Goal: Information Seeking & Learning: Learn about a topic

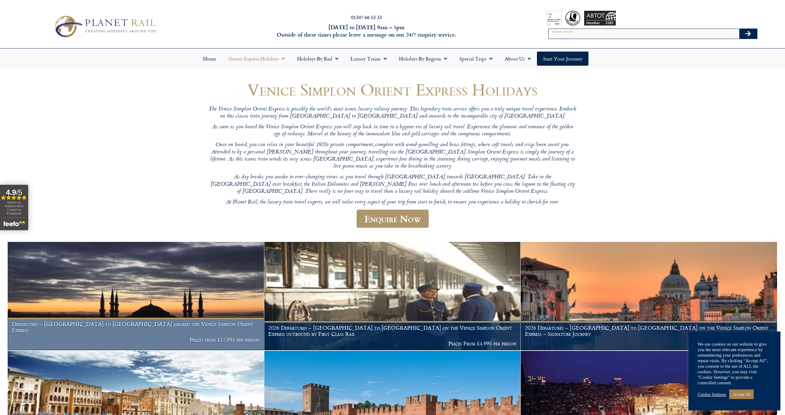
click at [172, 280] on img at bounding box center [136, 296] width 257 height 108
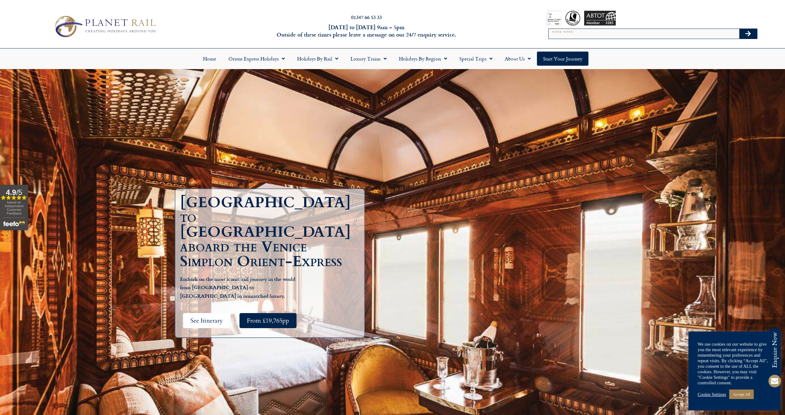
click at [209, 317] on span "See Itinerary" at bounding box center [207, 321] width 33 height 8
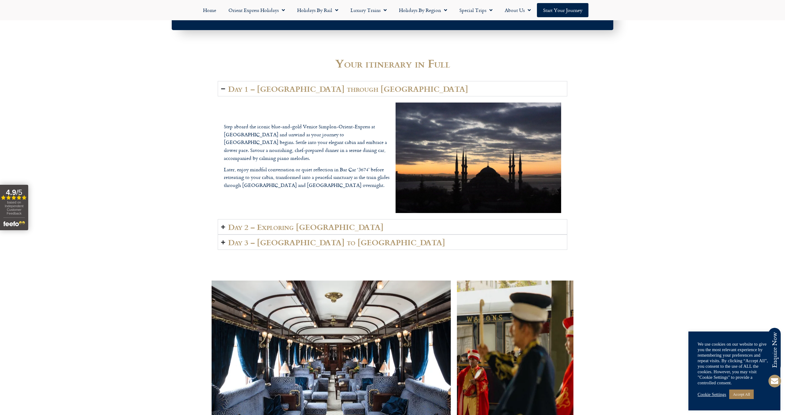
scroll to position [994, 0]
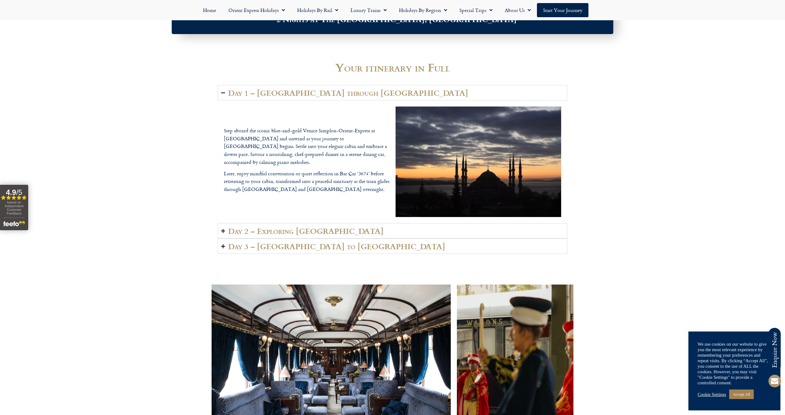
click at [222, 229] on icon "Accordion. Open links with Enter or Space, close with Escape, and navigate with…" at bounding box center [223, 231] width 4 height 5
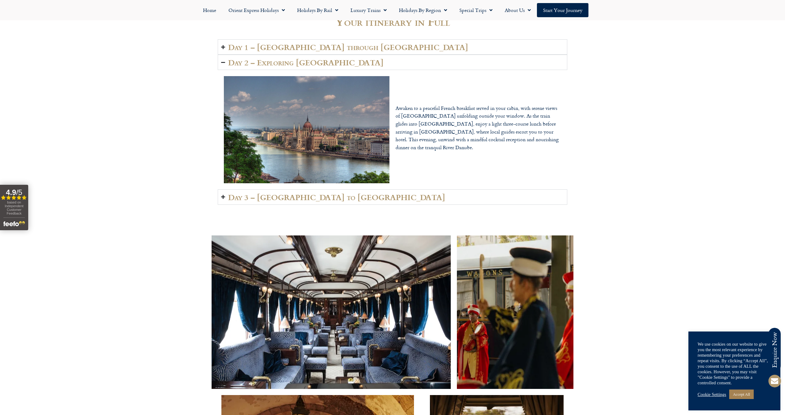
scroll to position [1044, 0]
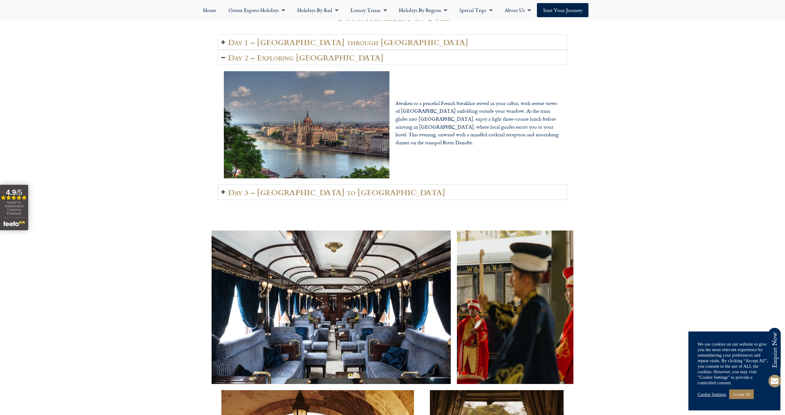
click at [223, 192] on icon "Accordion. Open links with Enter or Space, close with Escape, and navigate with…" at bounding box center [223, 192] width 4 height 5
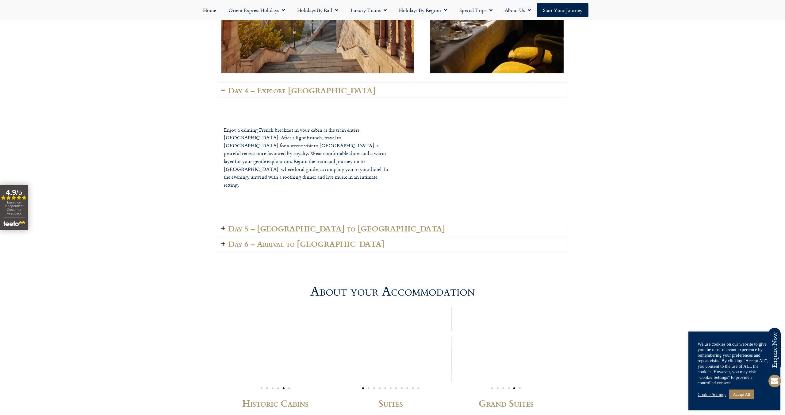
scroll to position [1521, 0]
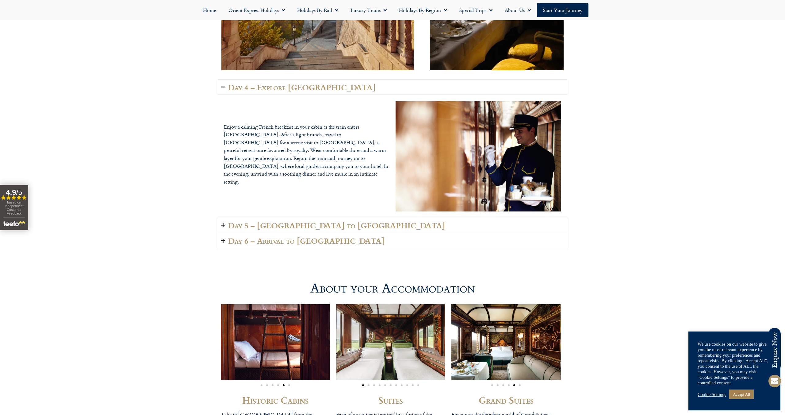
click at [221, 224] on summary "Day 5 – Bulgaria to Istanbul" at bounding box center [393, 225] width 350 height 15
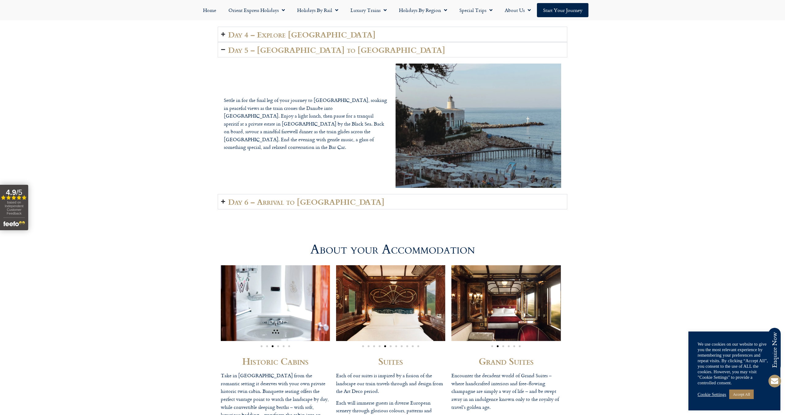
scroll to position [1579, 0]
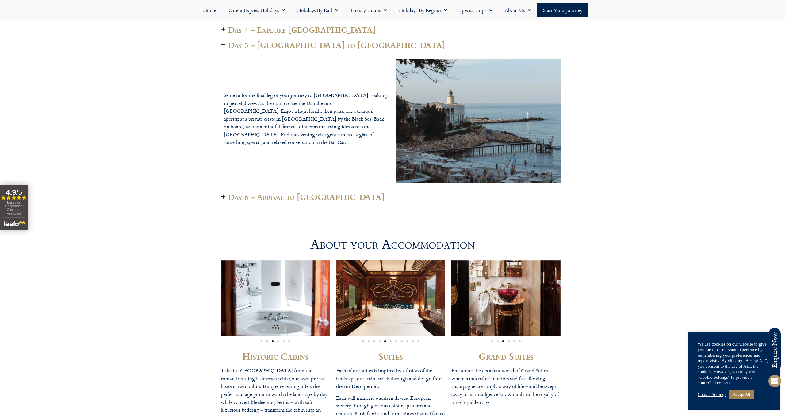
click at [222, 196] on icon "Accordion. Open links with Enter or Space, close with Escape, and navigate with…" at bounding box center [223, 196] width 4 height 5
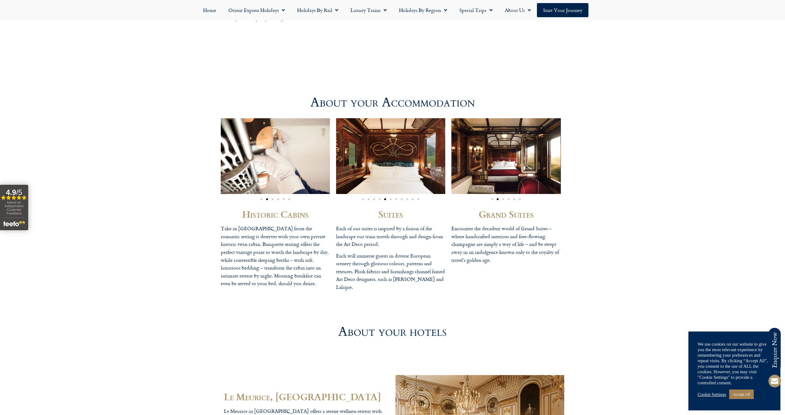
scroll to position [1701, 0]
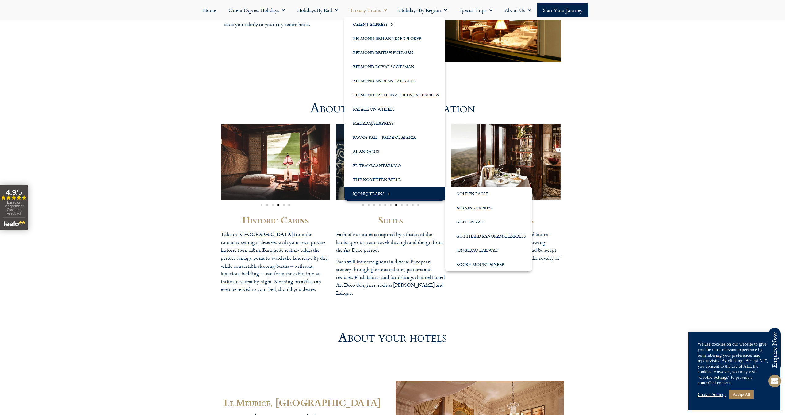
click at [380, 191] on link "Iconic Trains" at bounding box center [395, 194] width 101 height 14
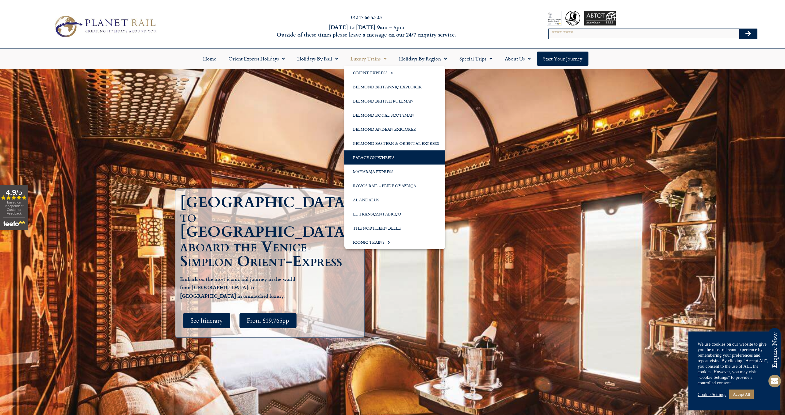
click at [384, 157] on link "Palace on Wheels" at bounding box center [395, 157] width 101 height 14
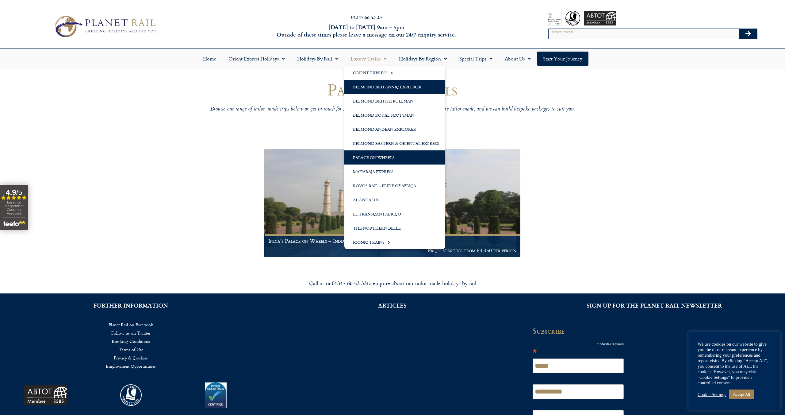
click at [379, 84] on link "Belmond Britannic Explorer" at bounding box center [395, 87] width 101 height 14
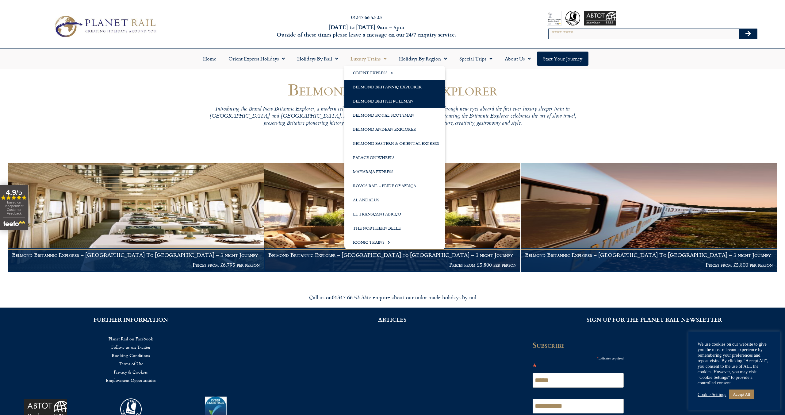
click at [379, 99] on link "Belmond British Pullman" at bounding box center [395, 101] width 101 height 14
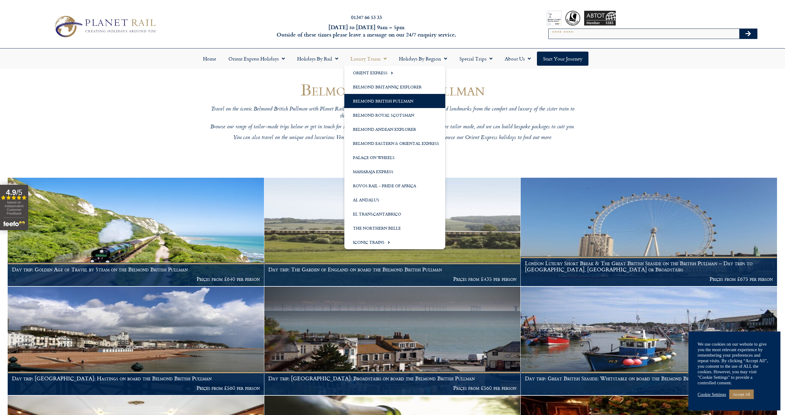
click at [382, 59] on span "Menu" at bounding box center [384, 58] width 6 height 11
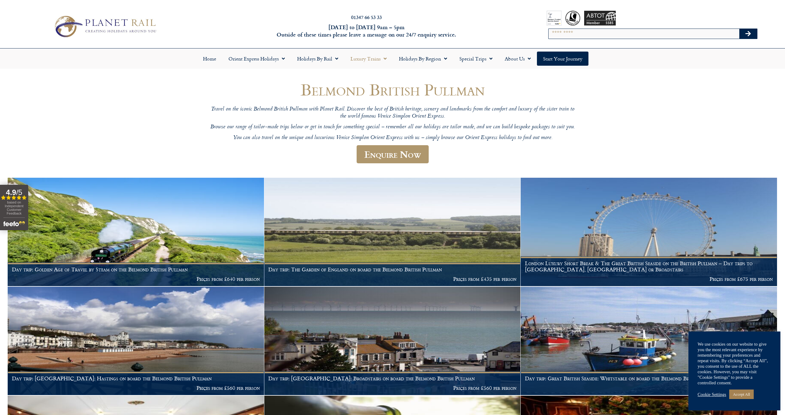
click at [382, 59] on span "Menu" at bounding box center [384, 58] width 6 height 11
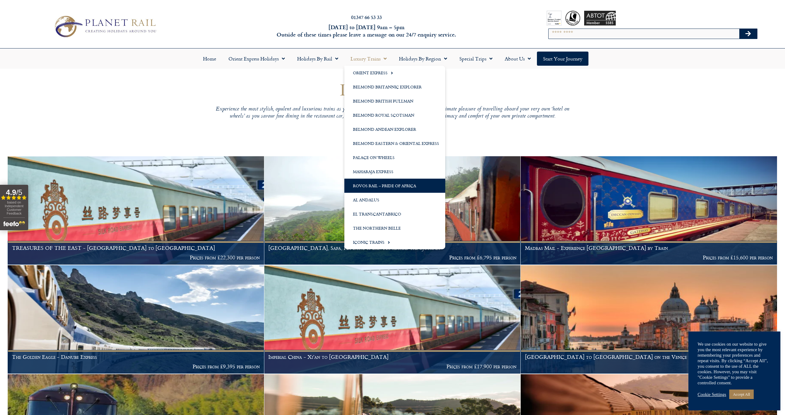
click at [384, 184] on link "Rovos Rail – Pride of Africa" at bounding box center [395, 186] width 101 height 14
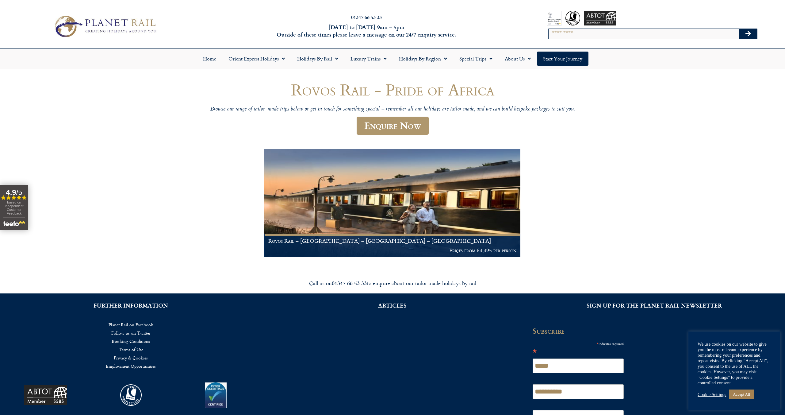
scroll to position [1, 0]
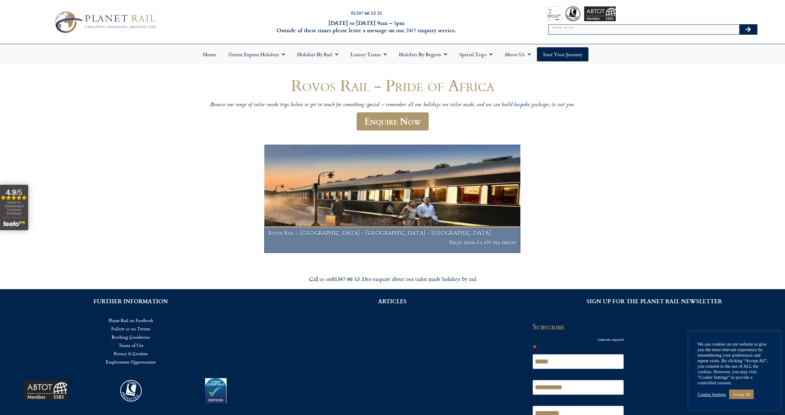
click at [380, 209] on img at bounding box center [392, 199] width 257 height 108
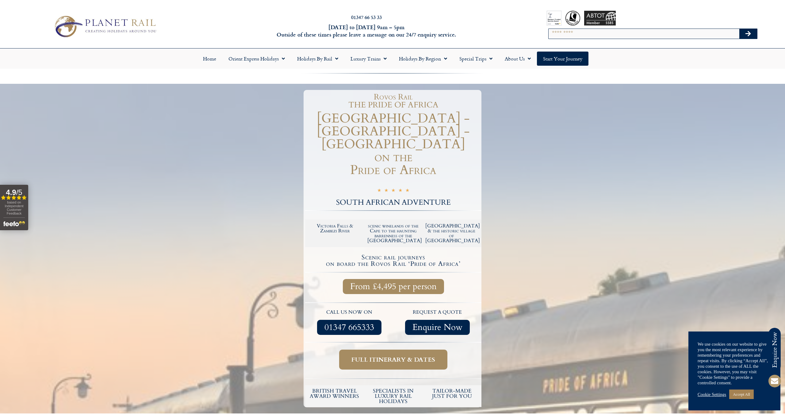
click at [395, 360] on div "Full itinerary & dates" at bounding box center [393, 359] width 176 height 29
click at [395, 352] on link "Full itinerary & dates" at bounding box center [393, 359] width 108 height 20
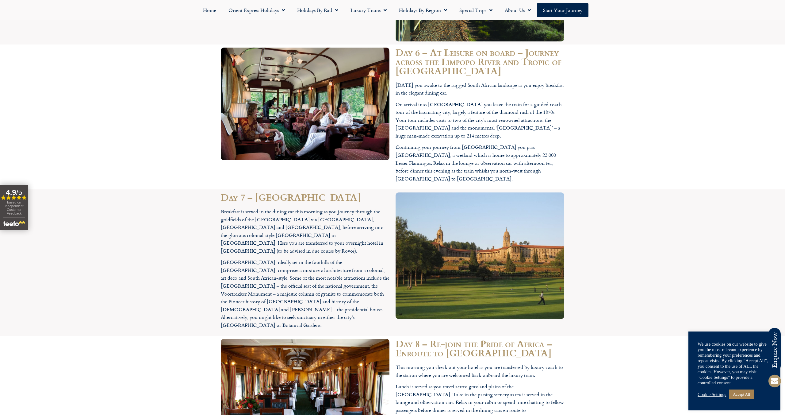
scroll to position [1565, 0]
